Goal: Task Accomplishment & Management: Manage account settings

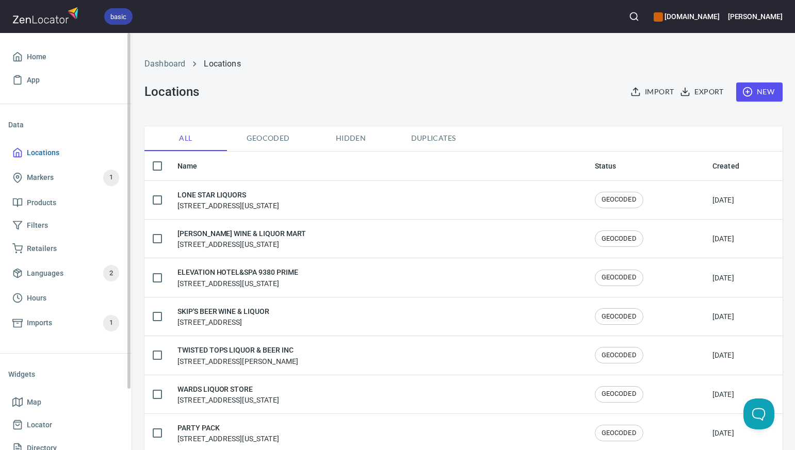
click at [52, 152] on span "Locations" at bounding box center [43, 152] width 32 height 13
click at [45, 154] on span "Locations" at bounding box center [43, 152] width 32 height 13
click at [172, 64] on link "Dashboard" at bounding box center [164, 64] width 41 height 10
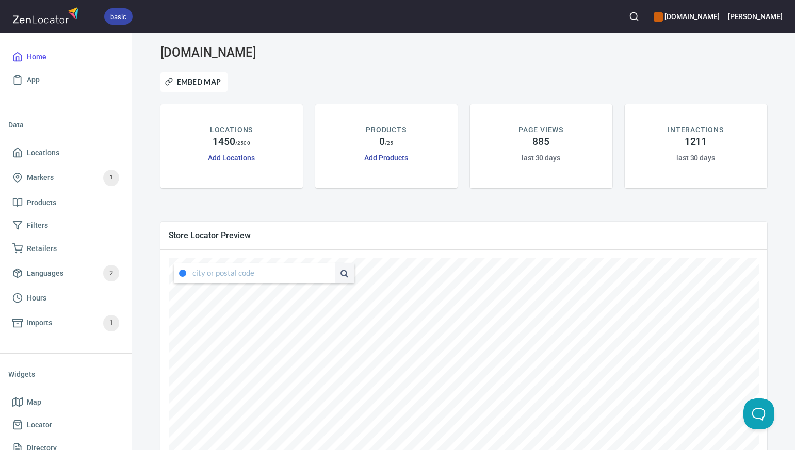
type input "[STREET_ADDRESS][US_STATE]"
drag, startPoint x: 192, startPoint y: 274, endPoint x: 314, endPoint y: 281, distance: 121.4
click at [314, 281] on input "[STREET_ADDRESS][US_STATE]" at bounding box center [255, 274] width 126 height 20
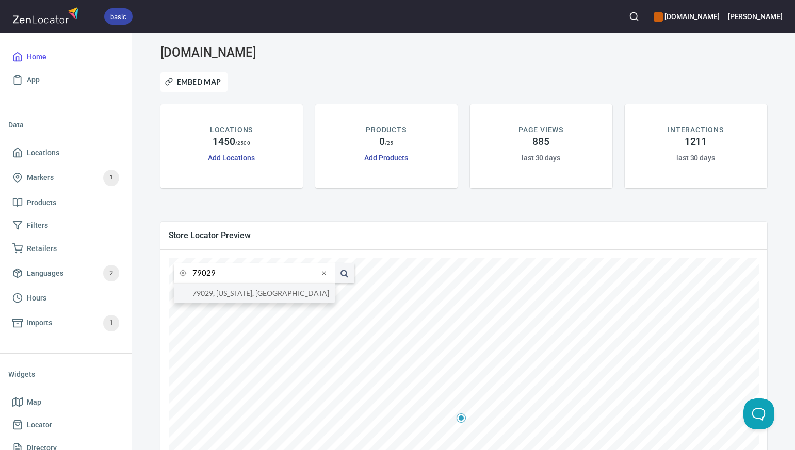
click at [289, 293] on li "79029, [US_STATE], [GEOGRAPHIC_DATA]" at bounding box center [254, 293] width 161 height 19
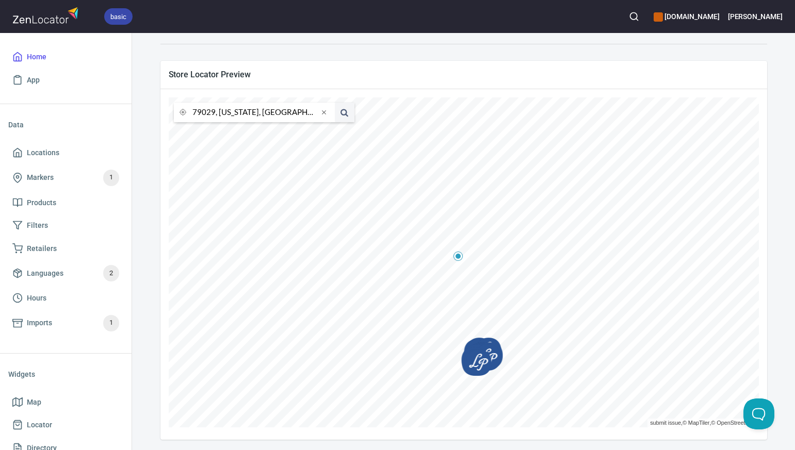
scroll to position [163, 0]
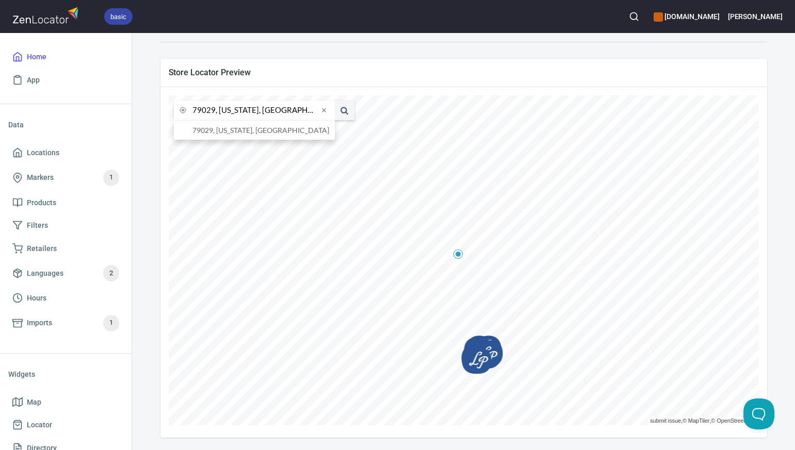
click at [213, 111] on input "79029, [US_STATE], [GEOGRAPHIC_DATA]" at bounding box center [255, 111] width 126 height 20
click at [220, 128] on li "[GEOGRAPHIC_DATA], [US_STATE], [GEOGRAPHIC_DATA]" at bounding box center [254, 130] width 161 height 19
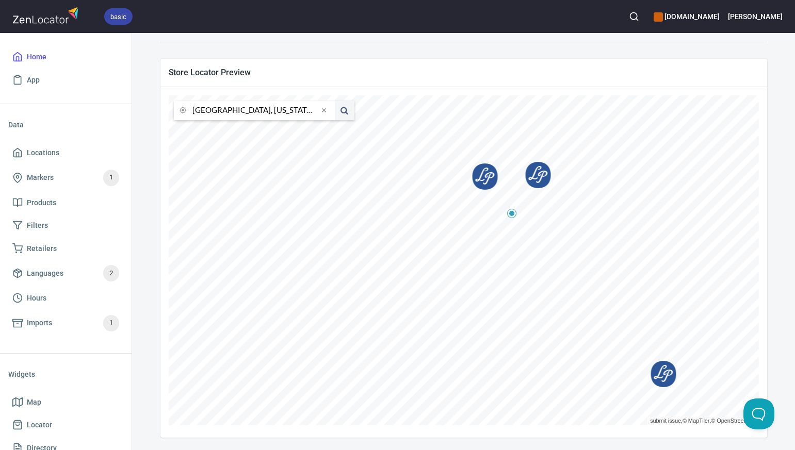
click at [214, 109] on input "[GEOGRAPHIC_DATA], [US_STATE], [GEOGRAPHIC_DATA]" at bounding box center [255, 111] width 126 height 20
click at [217, 131] on li "77018, [GEOGRAPHIC_DATA], [US_STATE], [GEOGRAPHIC_DATA]" at bounding box center [254, 130] width 161 height 19
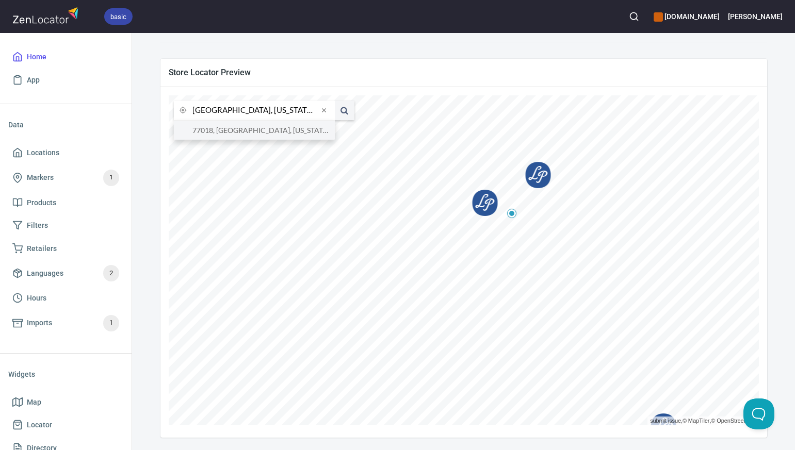
type input "77018, [GEOGRAPHIC_DATA], [US_STATE], [GEOGRAPHIC_DATA]"
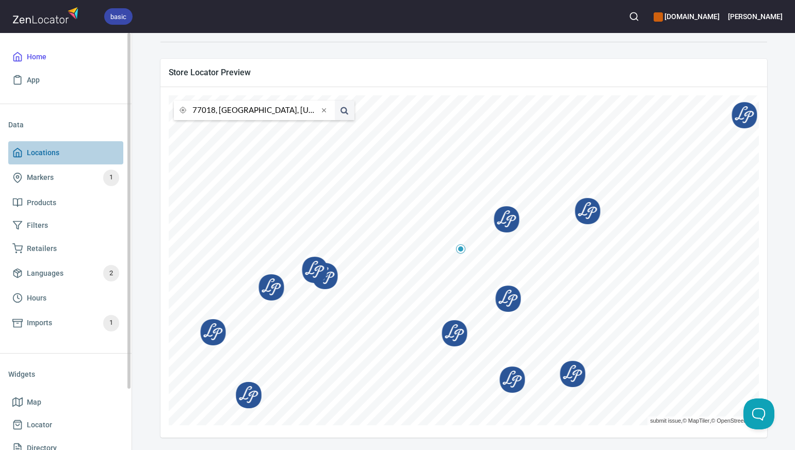
click at [60, 153] on span "Locations" at bounding box center [65, 152] width 107 height 13
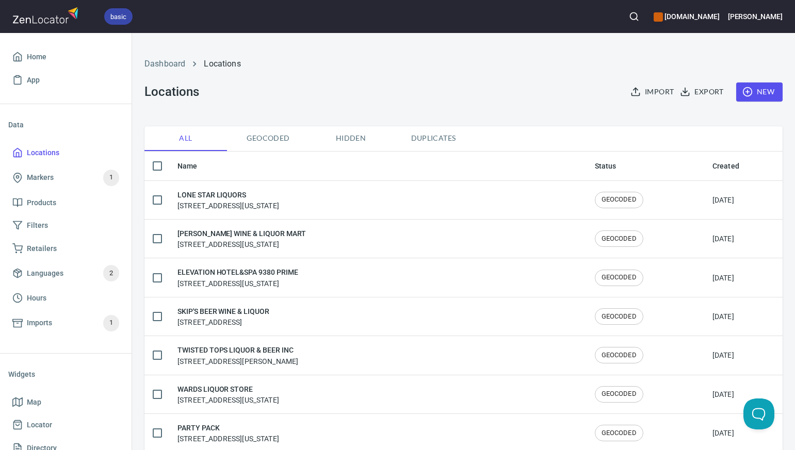
click at [767, 92] on span "New" at bounding box center [759, 92] width 30 height 13
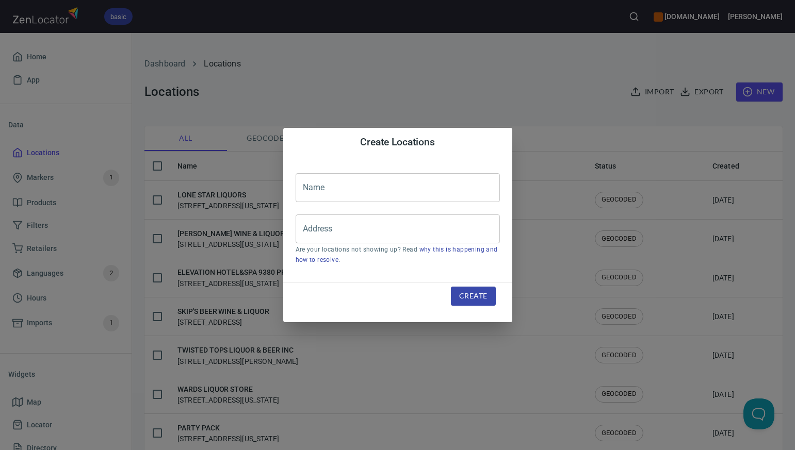
click at [306, 187] on input "text" at bounding box center [397, 187] width 204 height 29
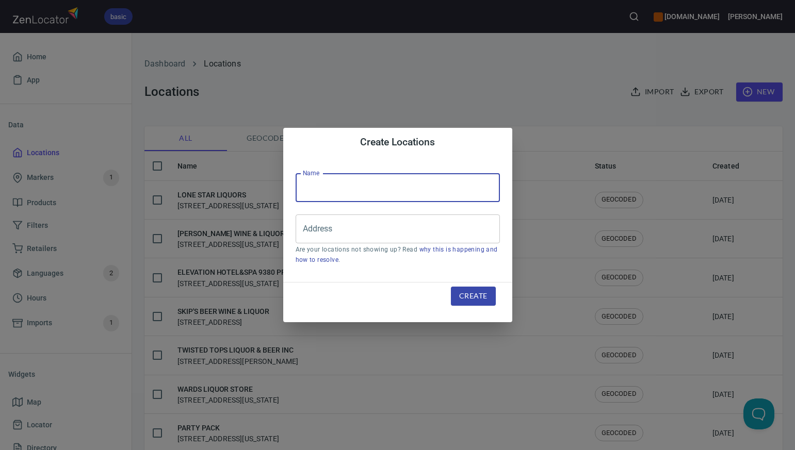
paste input "[PERSON_NAME]'S LIQUOR"
type input "[PERSON_NAME]'S LIQUOR"
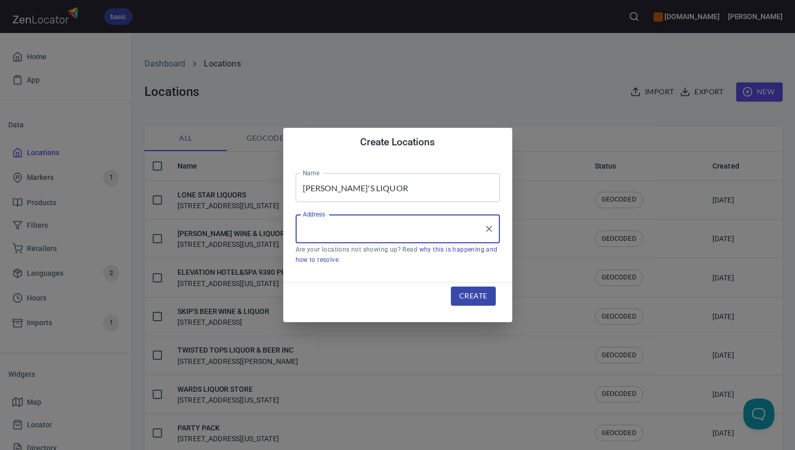
click at [305, 233] on input "Address" at bounding box center [389, 229] width 179 height 20
paste input "[STREET_ADDRESS][PERSON_NAME][PERSON_NAME]"
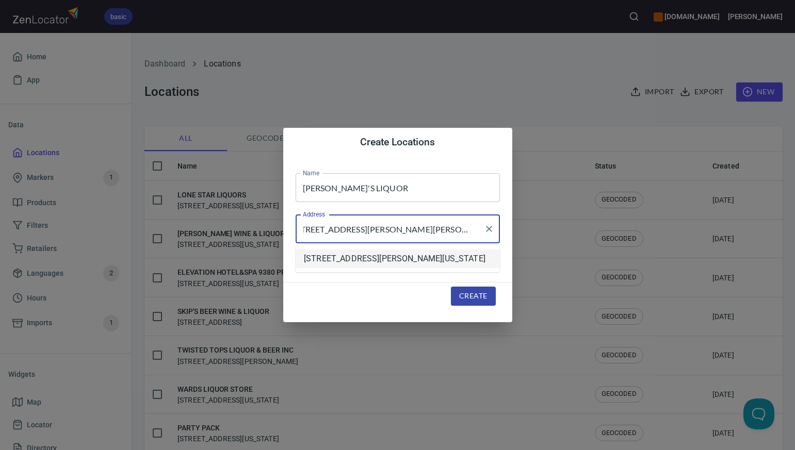
click at [336, 264] on li "[STREET_ADDRESS][PERSON_NAME][US_STATE]" at bounding box center [397, 259] width 204 height 19
type input "[STREET_ADDRESS][PERSON_NAME][US_STATE]"
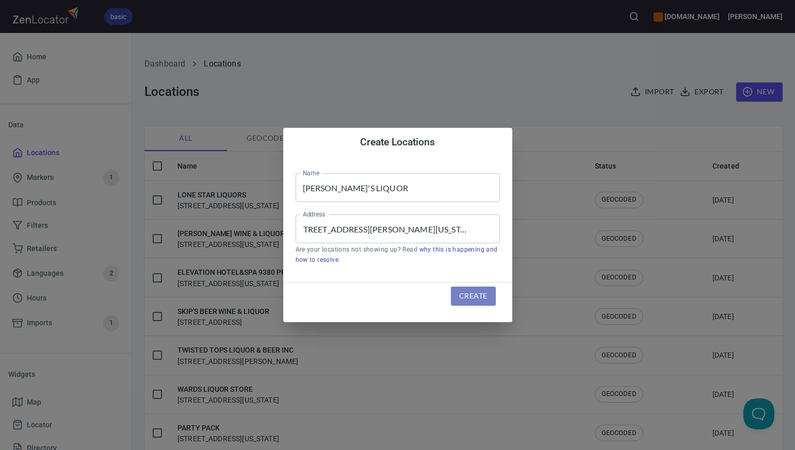
scroll to position [0, 0]
click at [465, 298] on span "Create" at bounding box center [473, 296] width 28 height 13
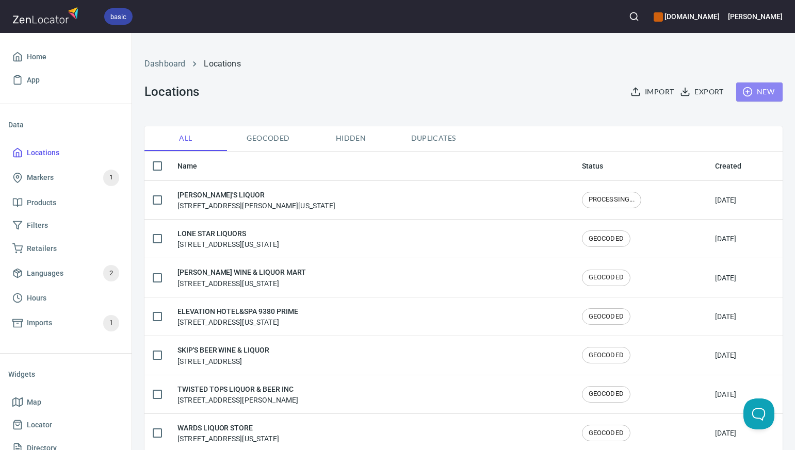
click at [766, 90] on span "New" at bounding box center [759, 92] width 30 height 13
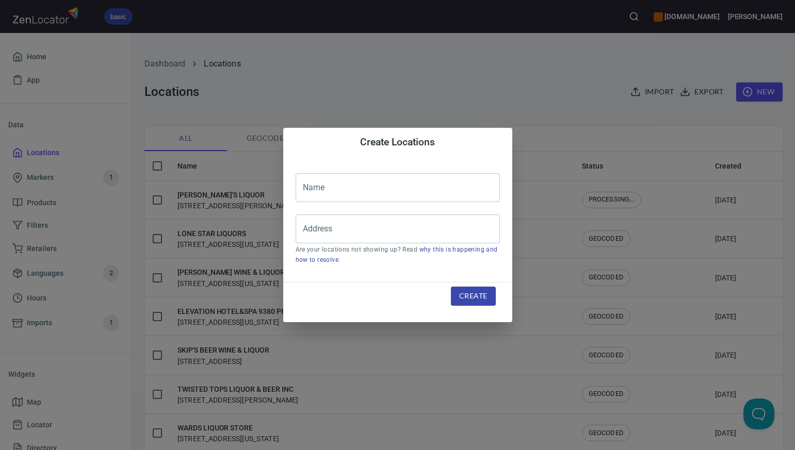
click at [318, 187] on input "text" at bounding box center [397, 187] width 204 height 29
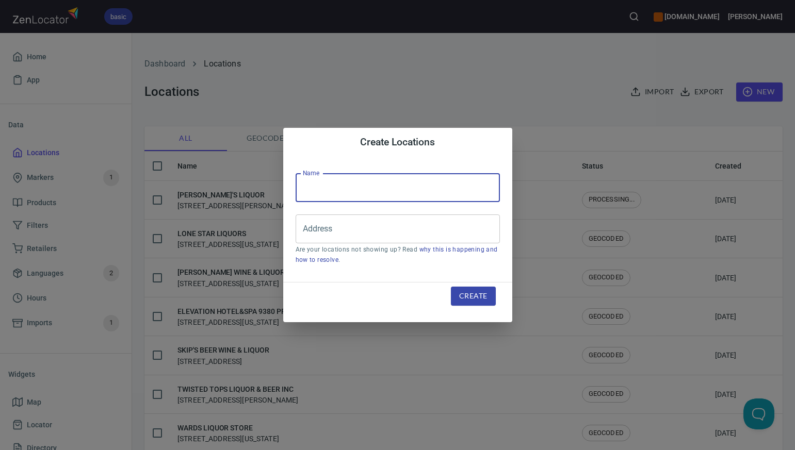
paste input "J'S LIQUOR [PERSON_NAME] LLC"
type input "J'S LIQUOR [PERSON_NAME]"
click at [304, 228] on input "Address" at bounding box center [389, 229] width 179 height 20
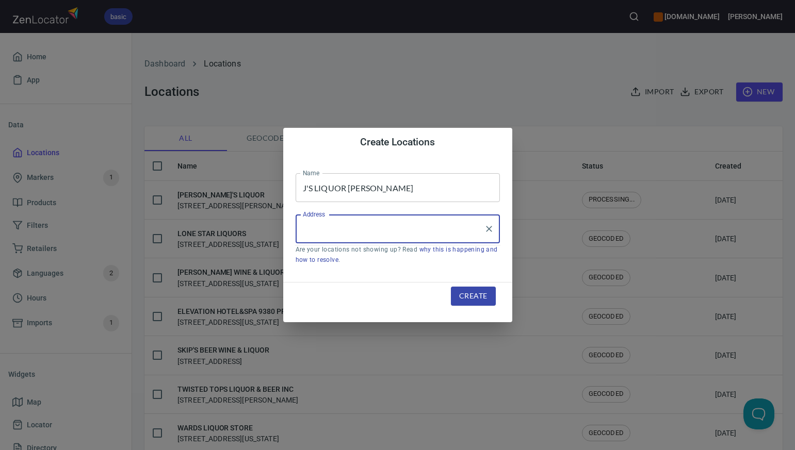
paste input "[STREET_ADDRESS][PERSON_NAME][PERSON_NAME]"
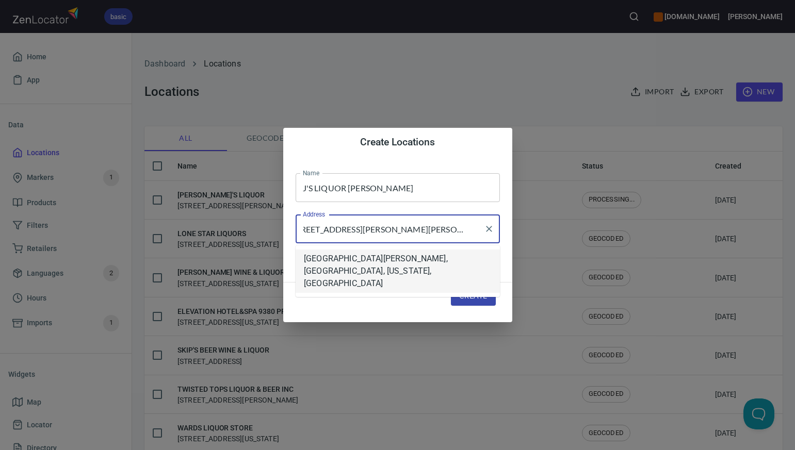
click at [338, 261] on li "[GEOGRAPHIC_DATA][PERSON_NAME], [GEOGRAPHIC_DATA], [US_STATE], [GEOGRAPHIC_DATA]" at bounding box center [397, 271] width 204 height 43
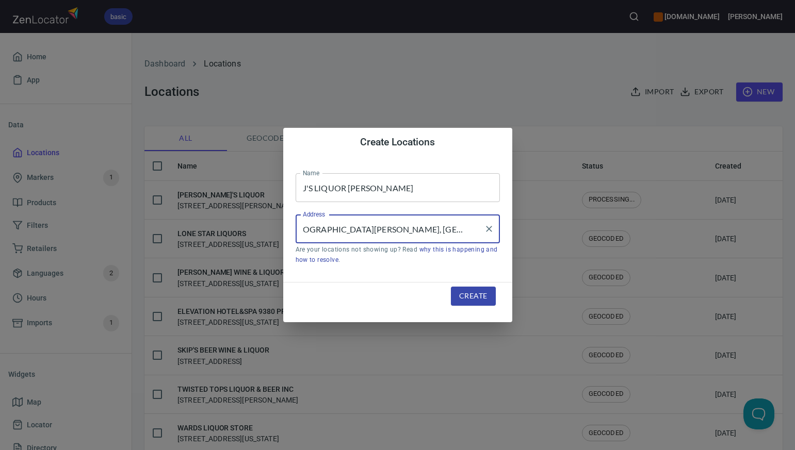
type input "[GEOGRAPHIC_DATA][PERSON_NAME], [GEOGRAPHIC_DATA], [US_STATE], [GEOGRAPHIC_DATA]"
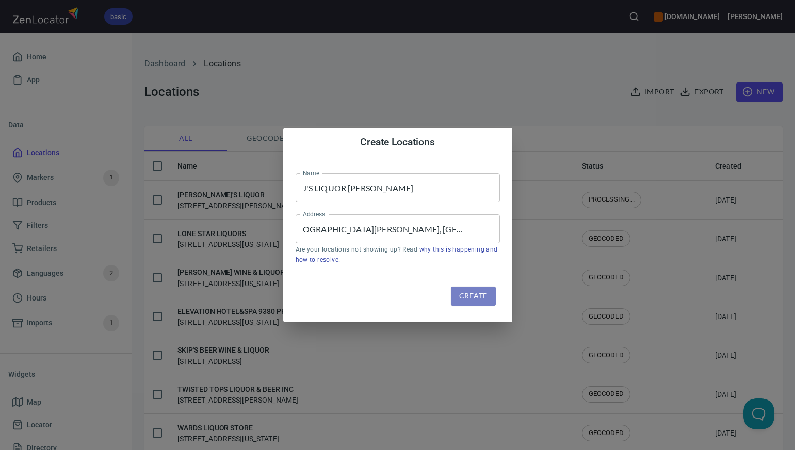
click at [465, 295] on span "Create" at bounding box center [473, 296] width 28 height 13
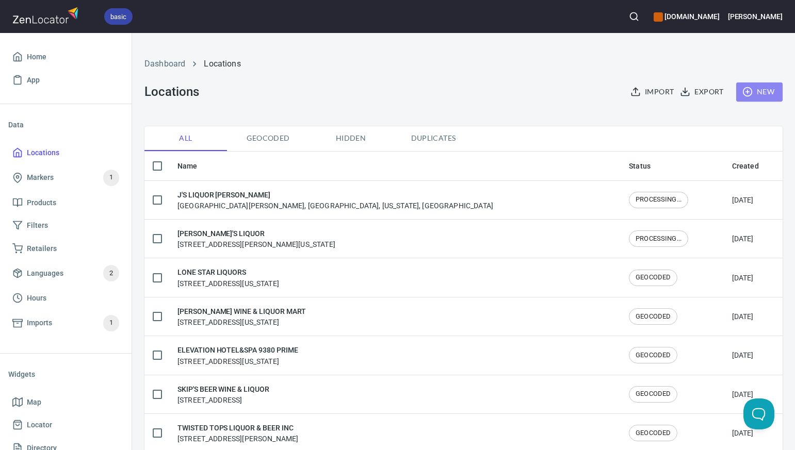
click at [768, 90] on span "New" at bounding box center [759, 92] width 30 height 13
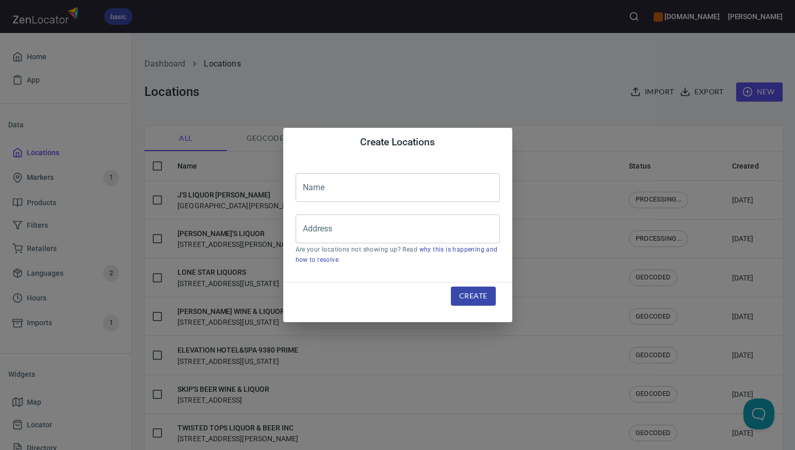
click at [303, 189] on input "text" at bounding box center [397, 187] width 204 height 29
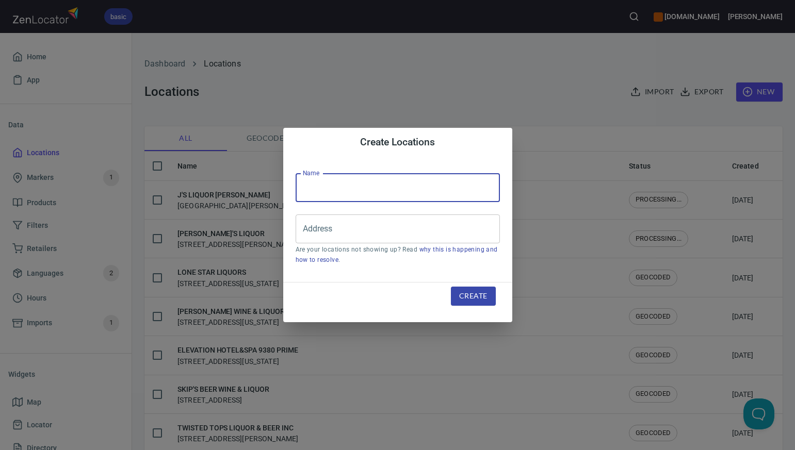
paste input "U P DISCOUNT LIQUOR"
type input "U P DISCOUNT LIQUOR"
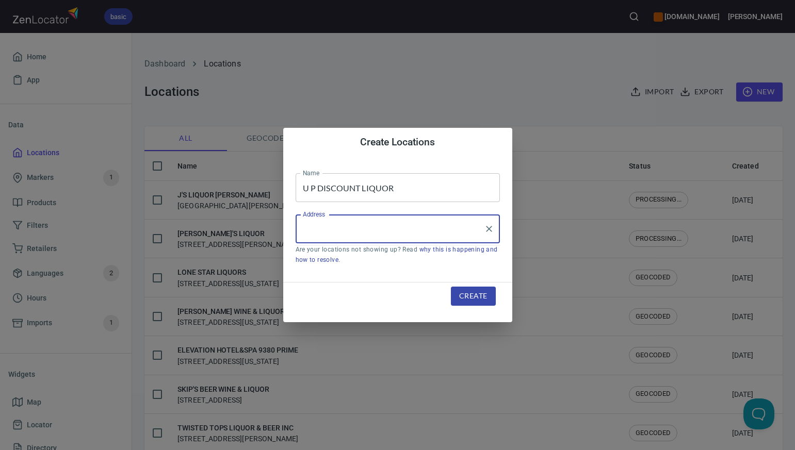
click at [303, 228] on input "Address" at bounding box center [389, 229] width 179 height 20
paste input "[STREET_ADDRESS]"
click at [321, 258] on li "[STREET_ADDRESS][US_STATE]" at bounding box center [397, 259] width 204 height 19
type input "[STREET_ADDRESS][US_STATE]"
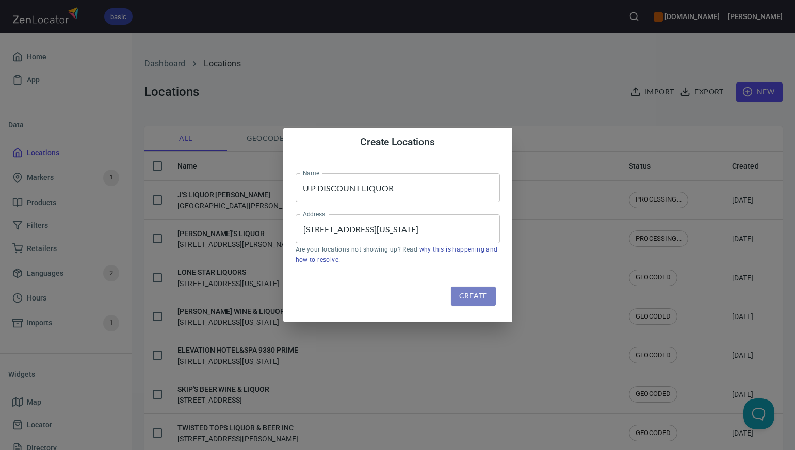
click at [471, 299] on span "Create" at bounding box center [473, 296] width 28 height 13
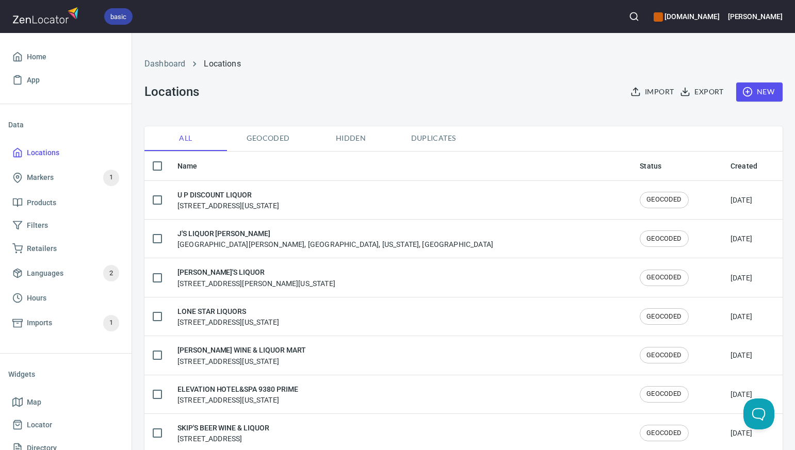
click at [430, 139] on span "Duplicates" at bounding box center [433, 138] width 70 height 13
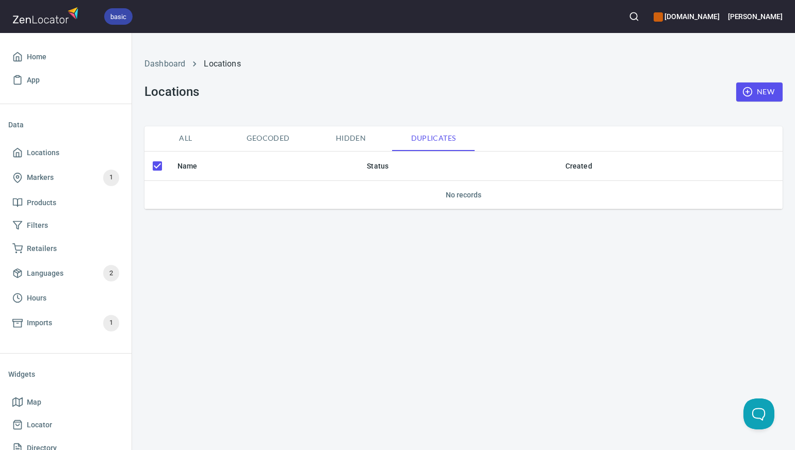
checkbox input "false"
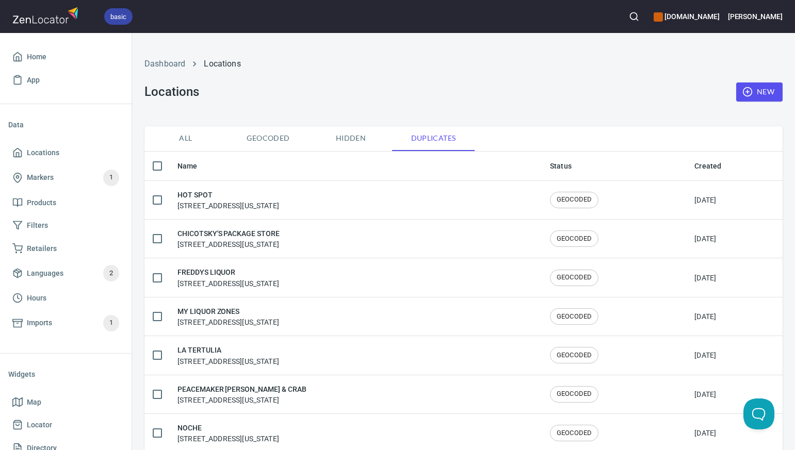
click at [185, 136] on span "All" at bounding box center [186, 138] width 70 height 13
